Goal: Transaction & Acquisition: Subscribe to service/newsletter

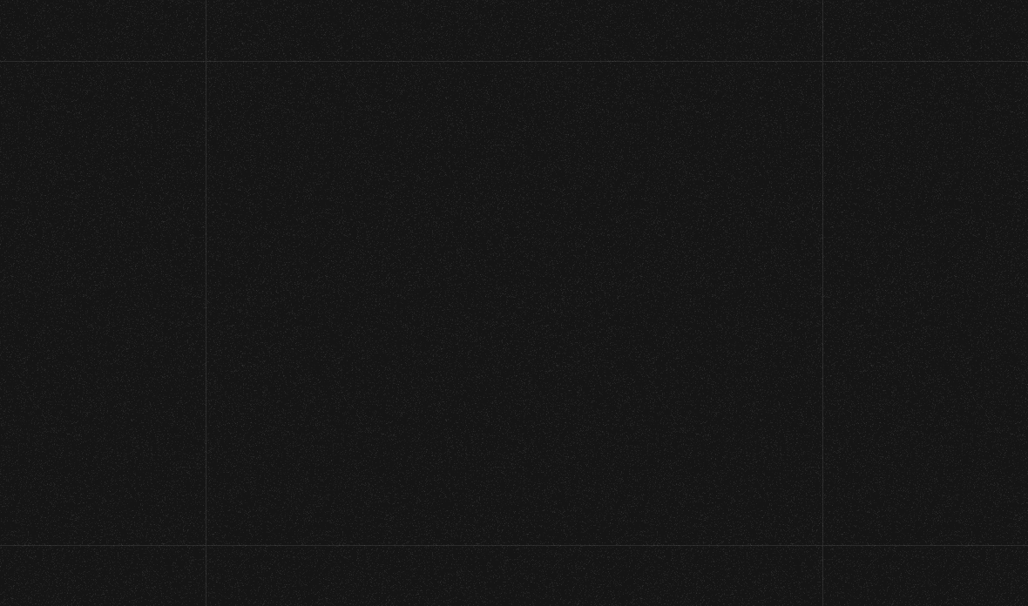
scroll to position [108, 0]
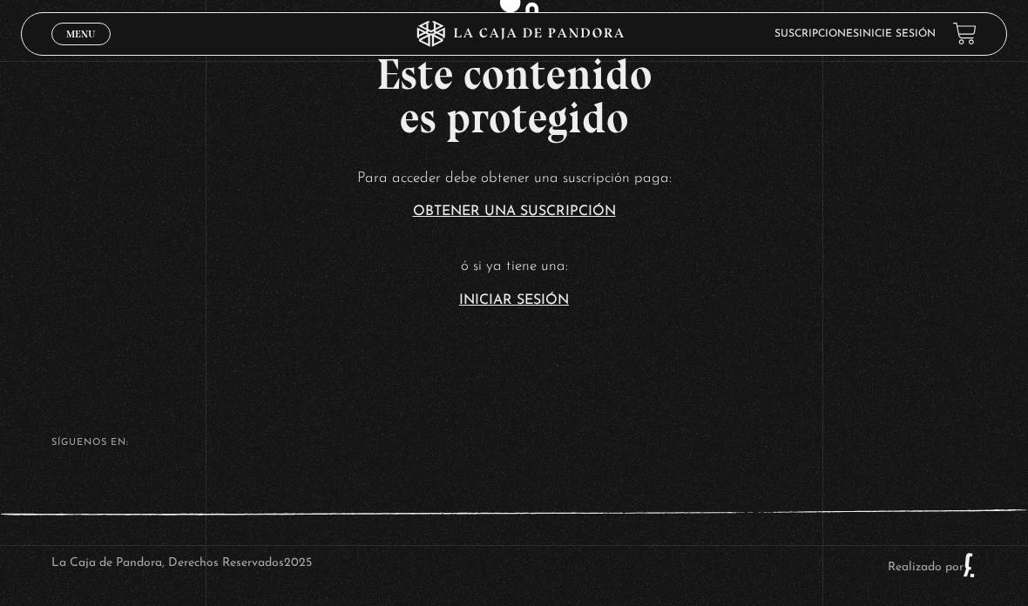
click at [516, 308] on article "Para acceder debe obtener una suscripción paga: Obtener una suscripción ó si ya…" at bounding box center [514, 237] width 1028 height 142
click at [524, 281] on p "ó si ya tiene una:" at bounding box center [514, 267] width 1028 height 27
click at [505, 308] on link "Iniciar Sesión" at bounding box center [514, 301] width 110 height 14
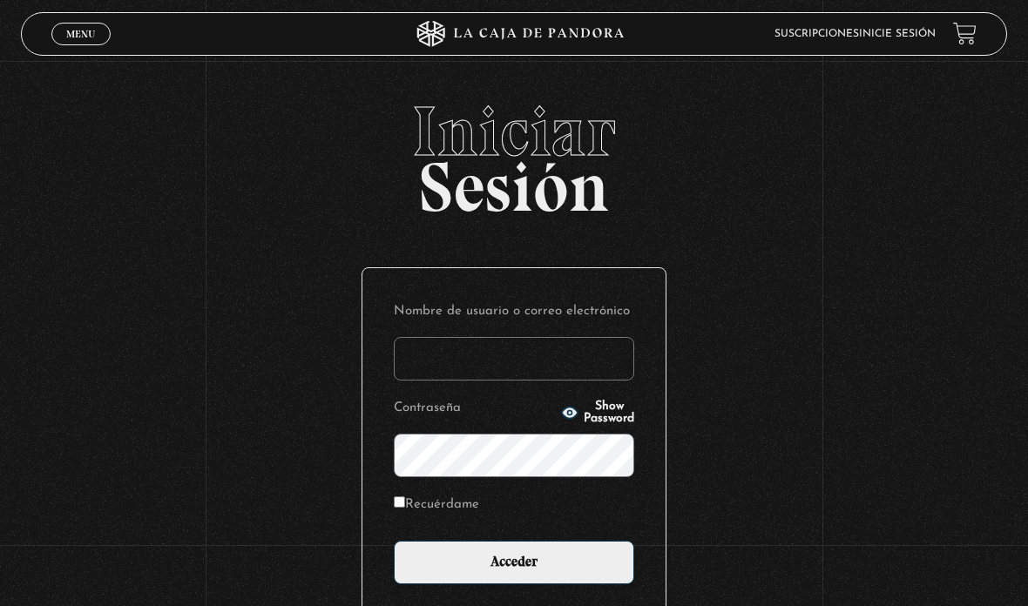
type input "[EMAIL_ADDRESS][PERSON_NAME][PERSON_NAME][DOMAIN_NAME]"
click at [577, 554] on input "Acceder" at bounding box center [514, 563] width 240 height 44
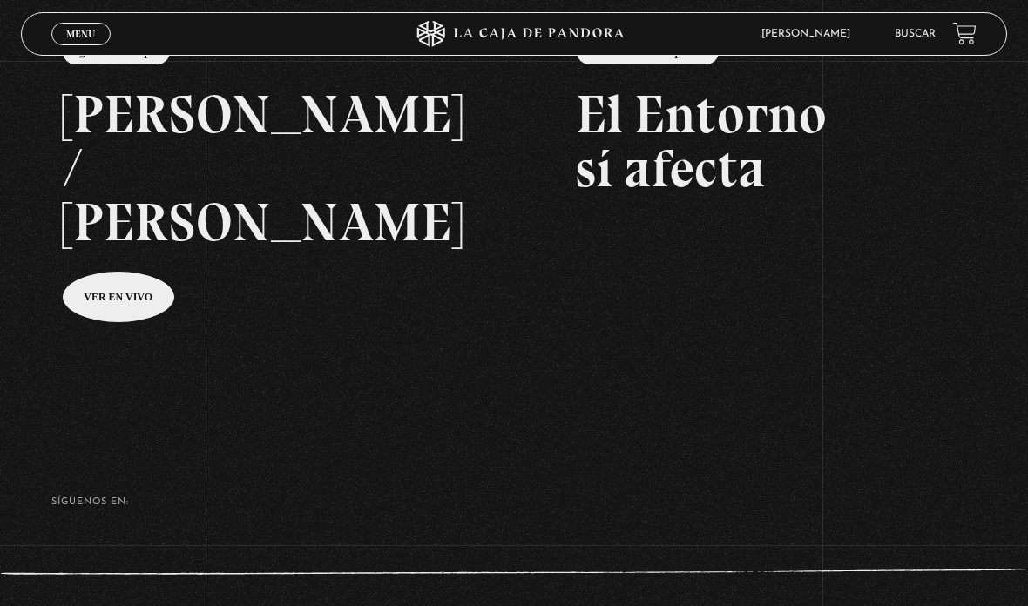
scroll to position [310, 0]
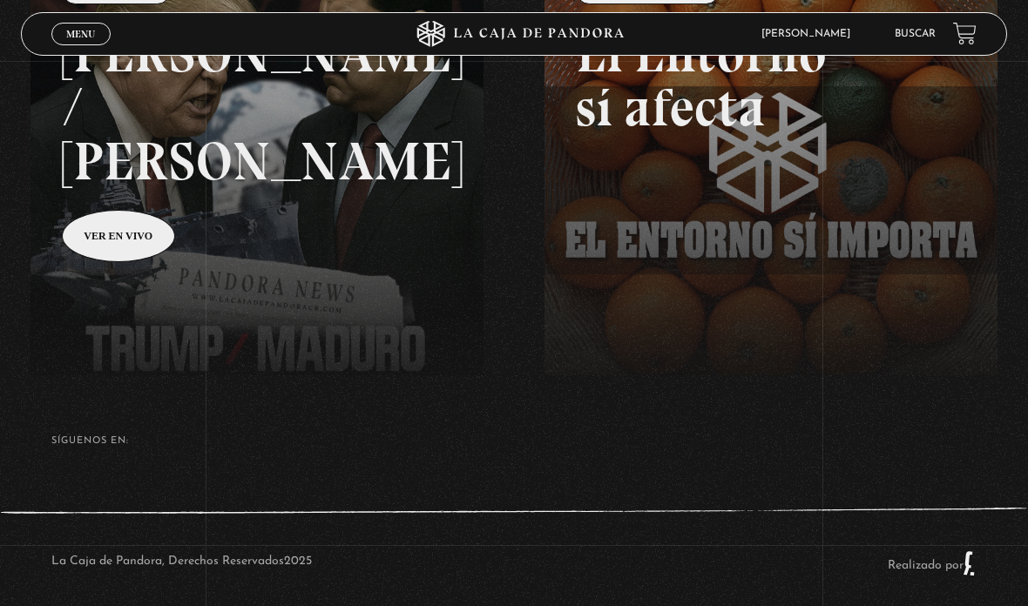
click at [669, 455] on footer "SÍguenos en: La Caja de Pandora, Derechos Reservados 2025 Realizado por" at bounding box center [514, 497] width 1028 height 245
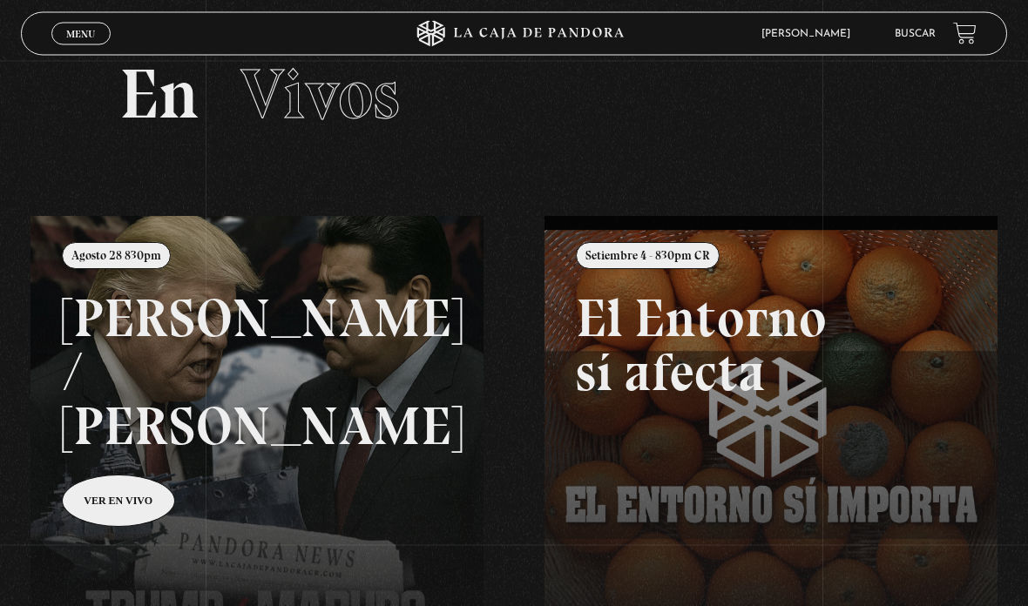
scroll to position [0, 0]
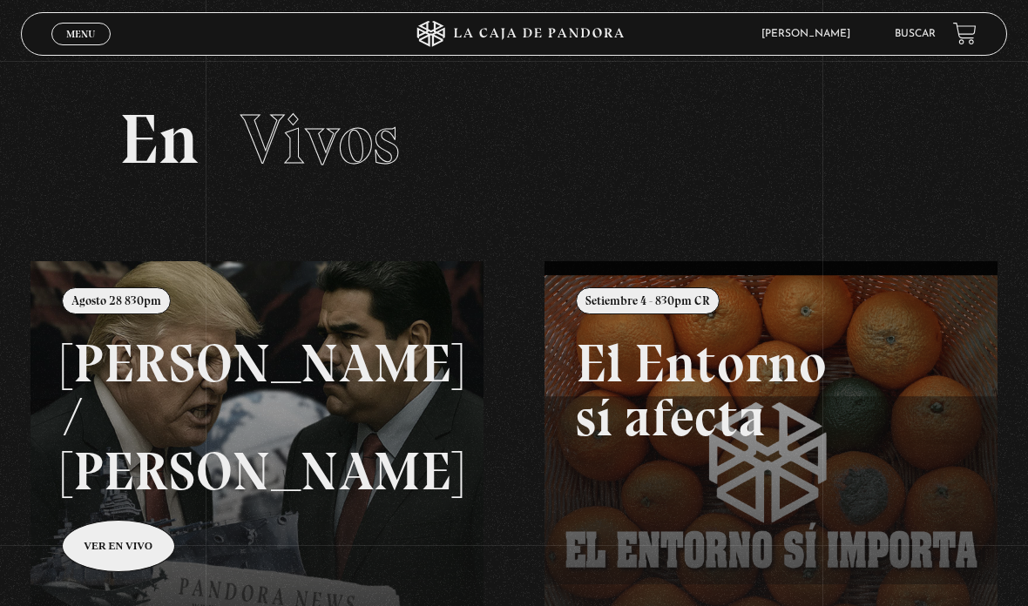
click at [45, 43] on header "Menu Cerrar Paloma Alejandra Soltero Herrera En vivos Pandora Centinelas Mi cue…" at bounding box center [514, 34] width 987 height 44
click at [100, 40] on link "Menu Cerrar" at bounding box center [80, 34] width 59 height 23
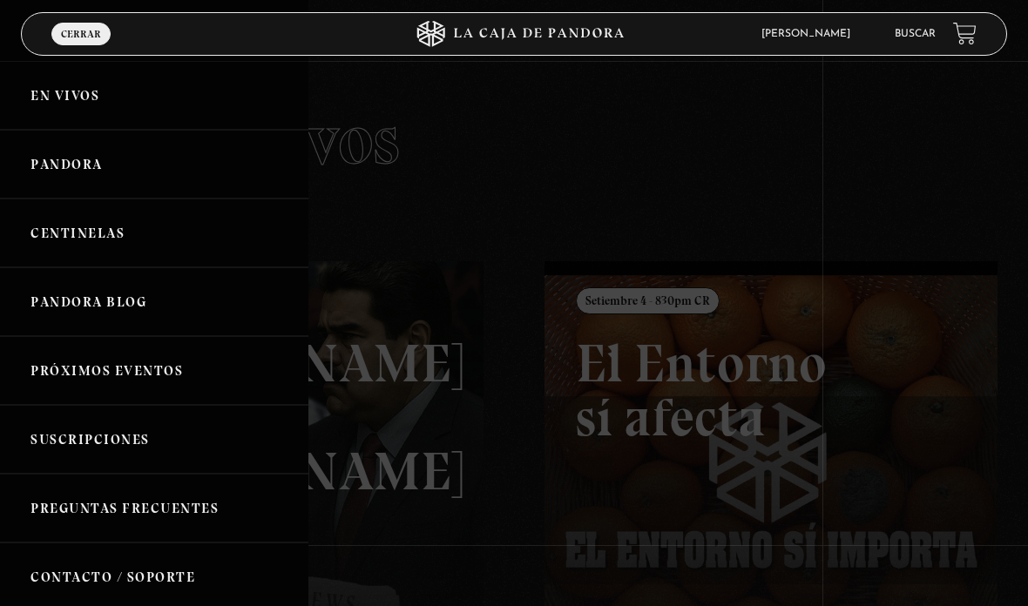
click at [189, 173] on link "Pandora" at bounding box center [154, 164] width 308 height 69
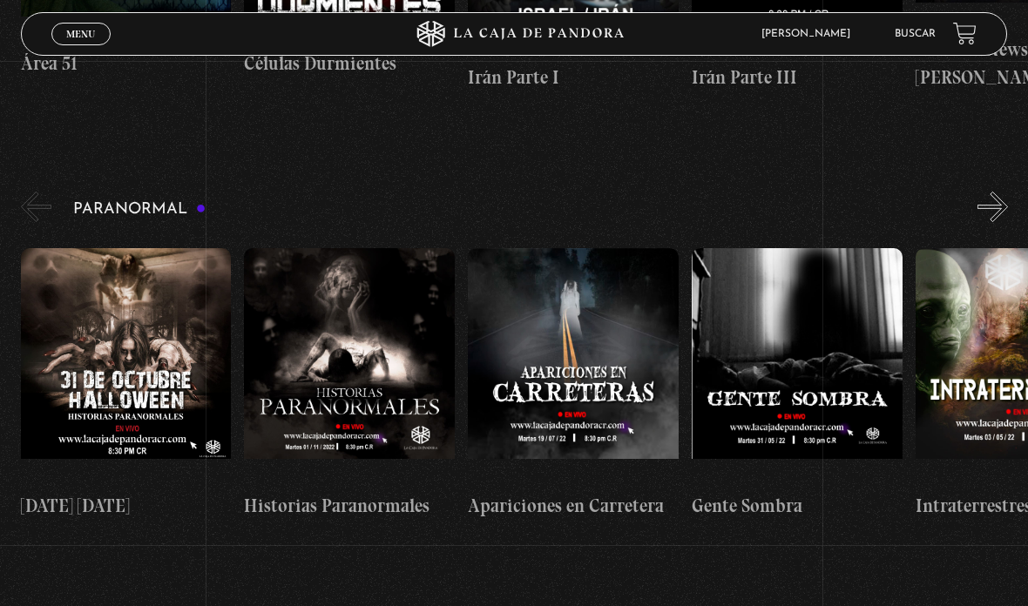
click at [95, 39] on span "Menu" at bounding box center [80, 34] width 29 height 10
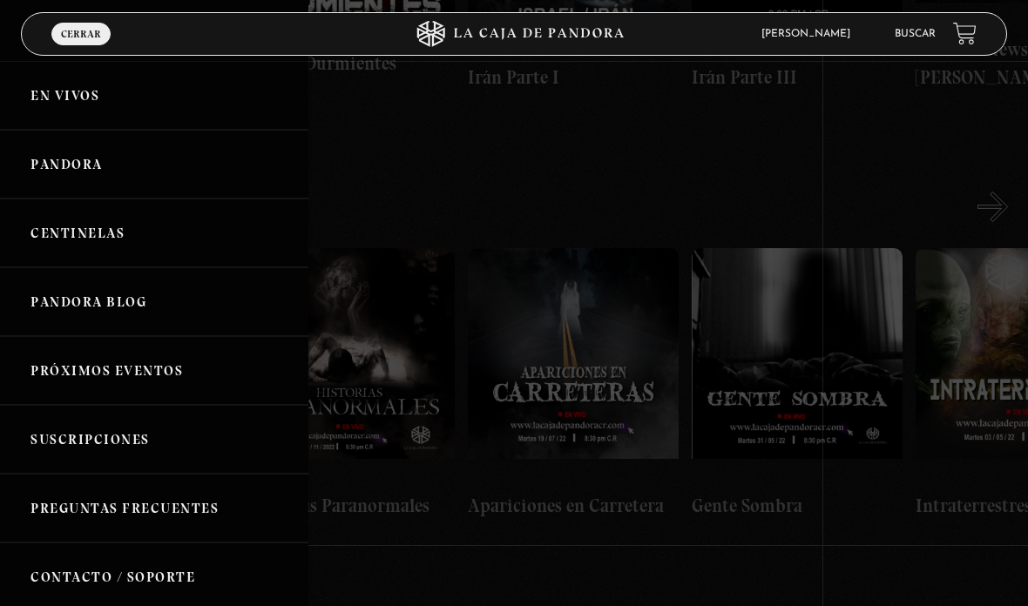
click at [233, 240] on link "Centinelas" at bounding box center [154, 233] width 308 height 69
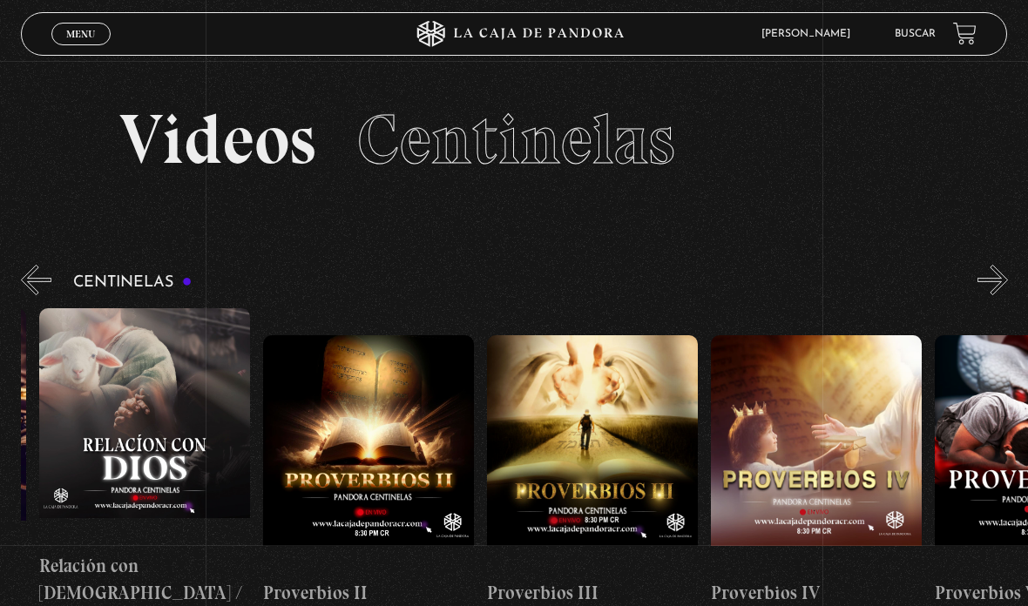
click at [973, 291] on div "Centinelas" at bounding box center [524, 448] width 1007 height 374
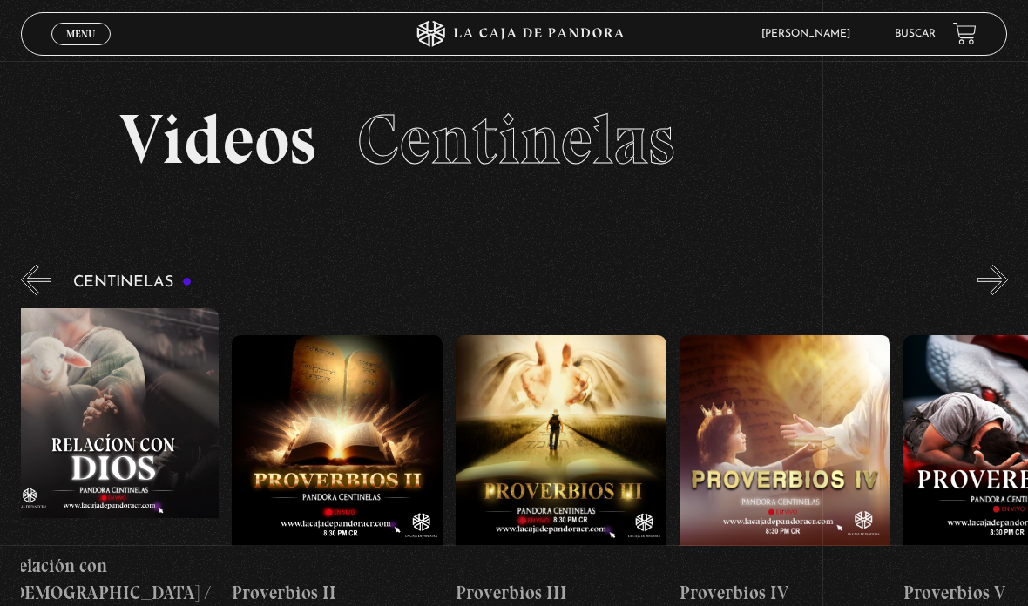
click at [991, 276] on button "»" at bounding box center [992, 280] width 30 height 30
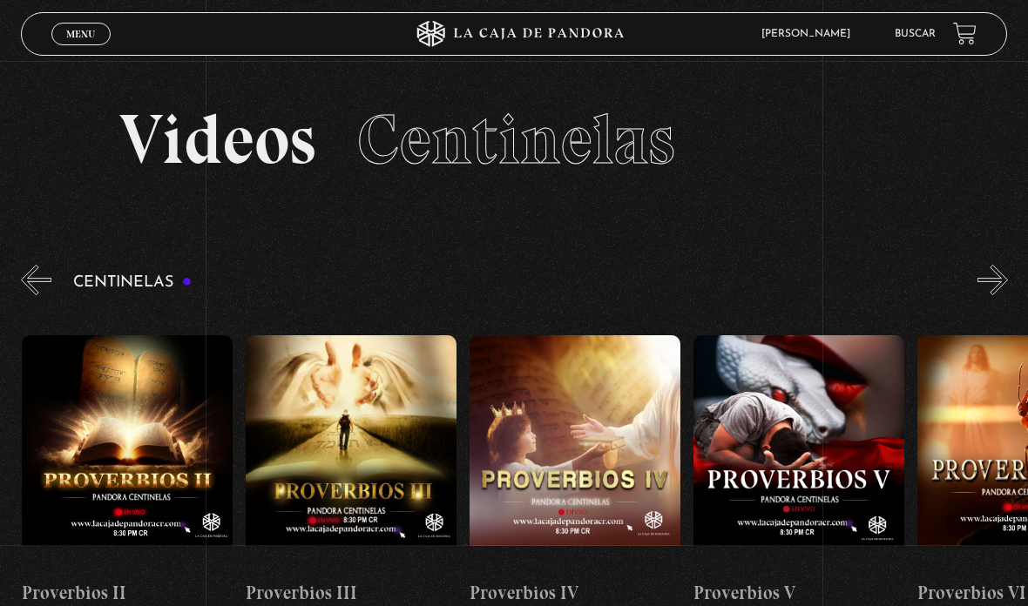
click at [989, 288] on button "»" at bounding box center [992, 280] width 30 height 30
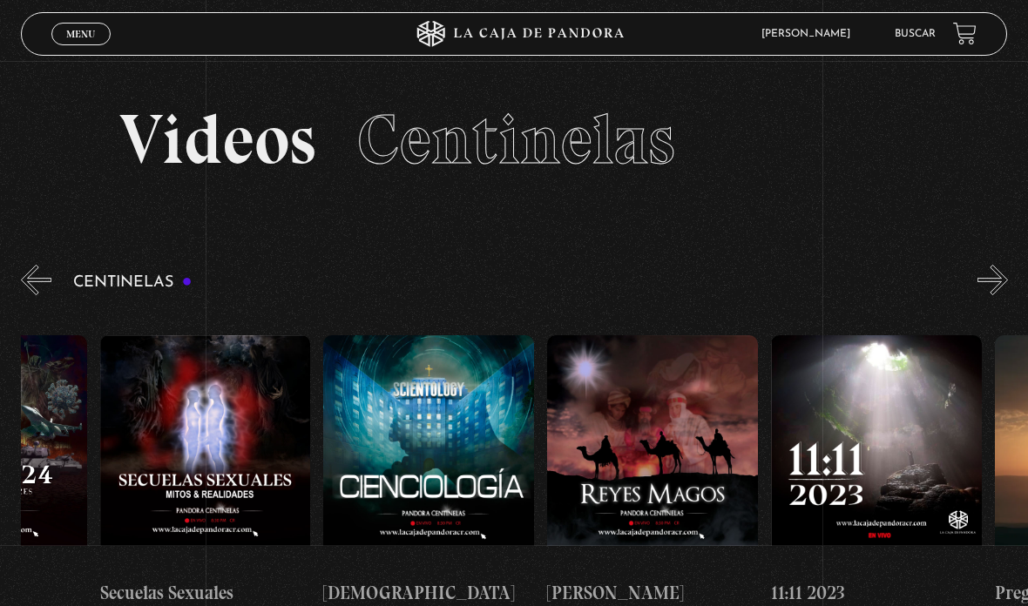
scroll to position [0, 10167]
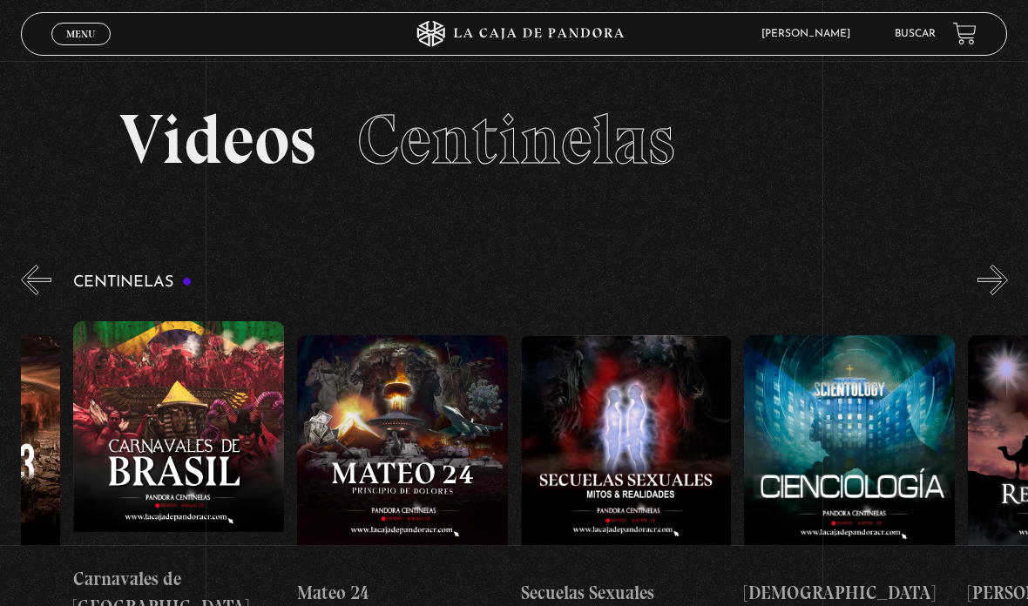
click at [277, 493] on figure at bounding box center [178, 438] width 211 height 235
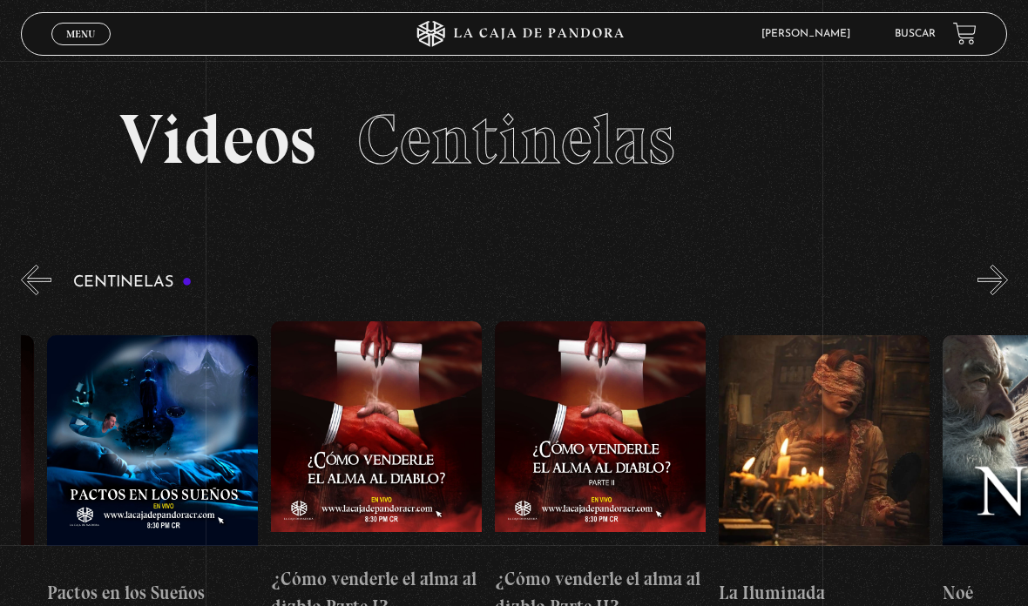
scroll to position [0, 8476]
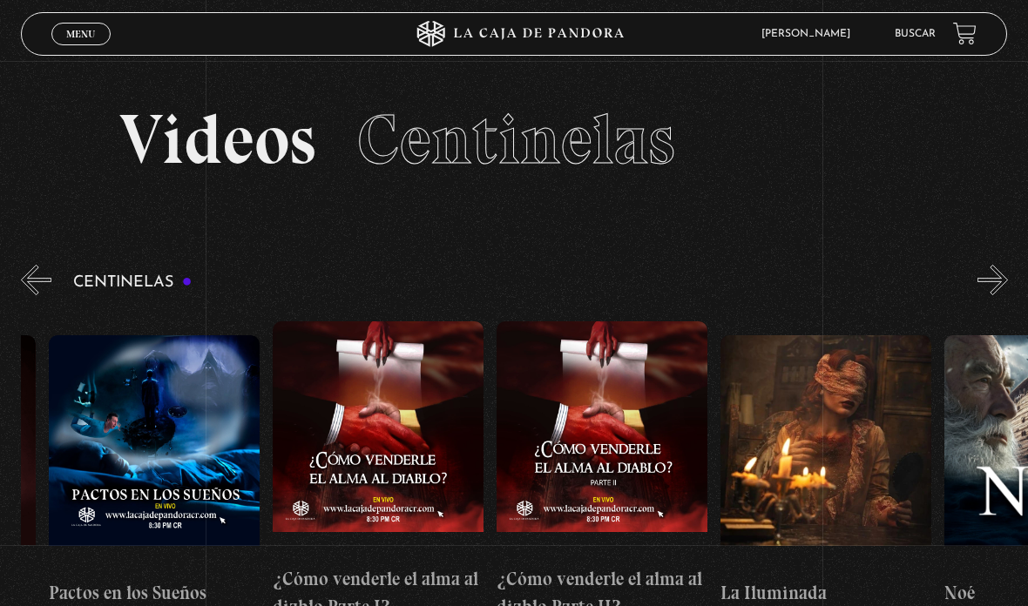
click at [416, 477] on figure at bounding box center [378, 438] width 211 height 235
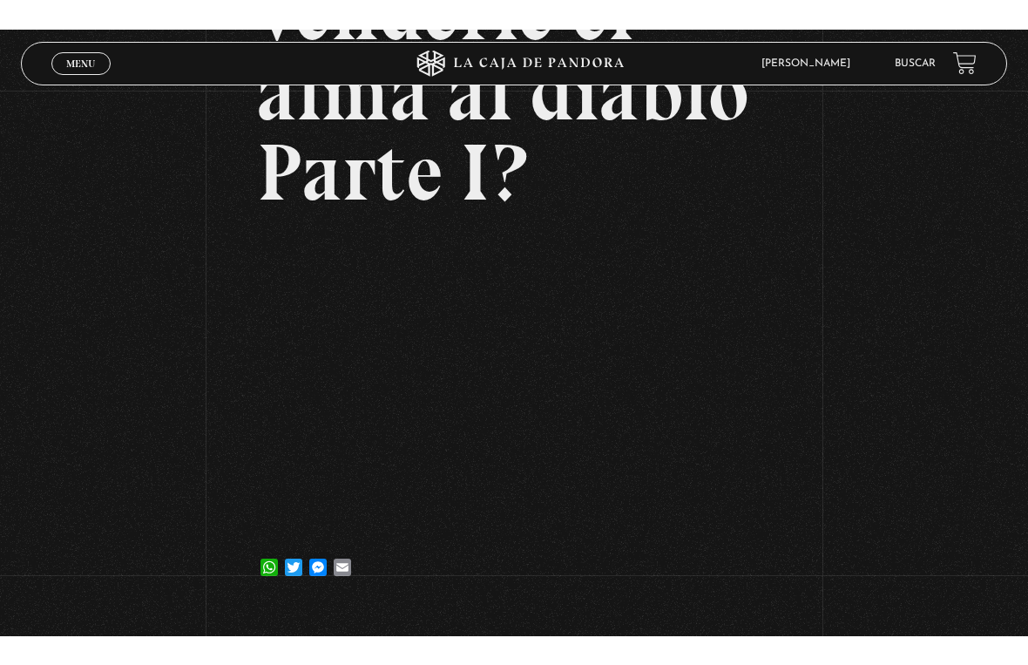
scroll to position [21, 0]
